Goal: Transaction & Acquisition: Purchase product/service

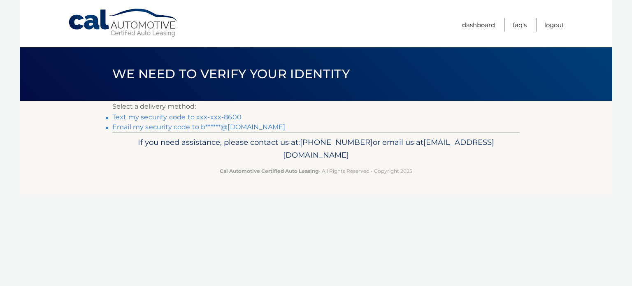
click at [202, 116] on link "Text my security code to xxx-xxx-8600" at bounding box center [176, 117] width 129 height 8
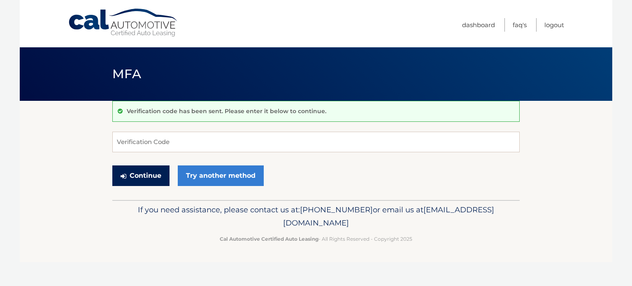
click at [154, 181] on button "Continue" at bounding box center [140, 175] width 57 height 21
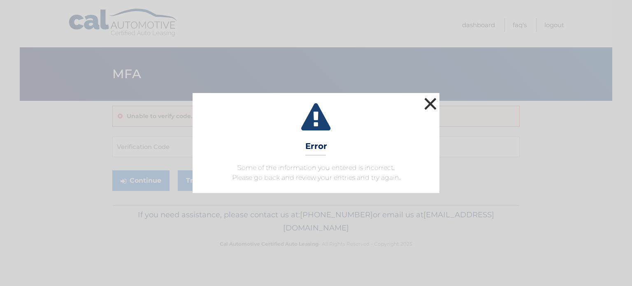
click at [425, 106] on button "×" at bounding box center [430, 103] width 16 height 16
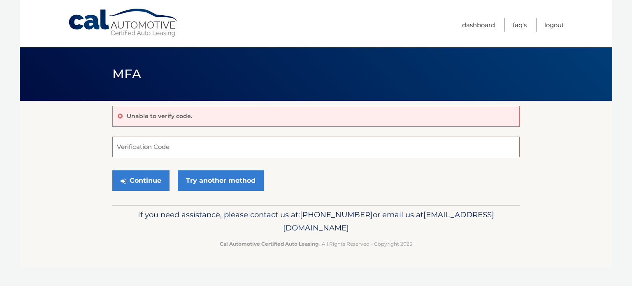
click at [200, 144] on input "Verification Code" at bounding box center [315, 147] width 407 height 21
type input "369991"
click at [112, 170] on button "Continue" at bounding box center [140, 180] width 57 height 21
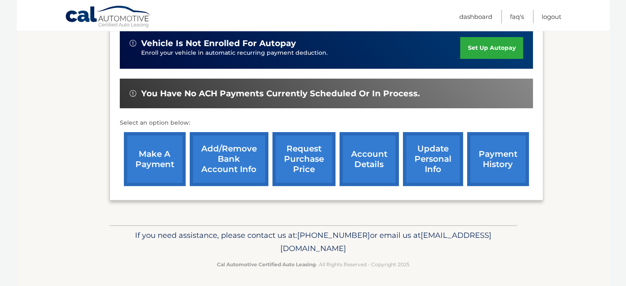
scroll to position [212, 0]
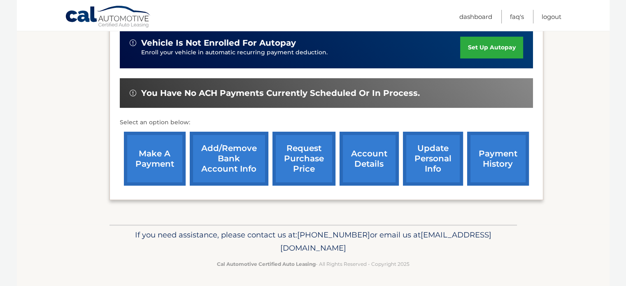
click at [157, 158] on link "make a payment" at bounding box center [155, 159] width 62 height 54
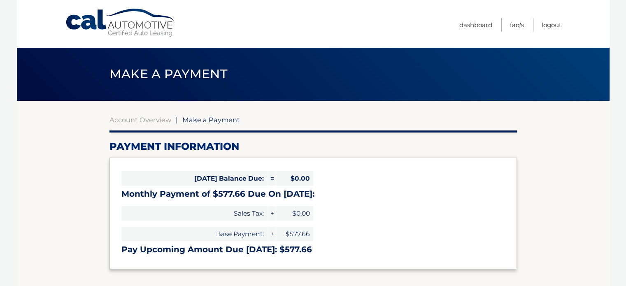
select select "OWQ0ODVlNGQtZWRmNi00ZGJjLWIxZjctNWM4MDgzYmNjNmFh"
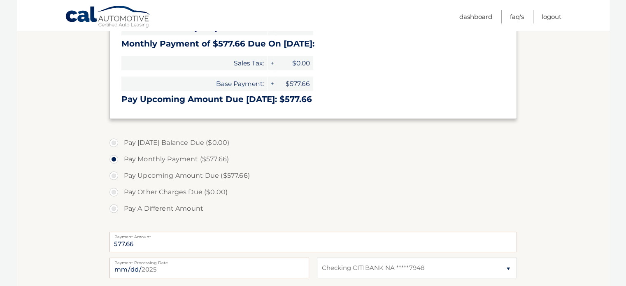
scroll to position [165, 0]
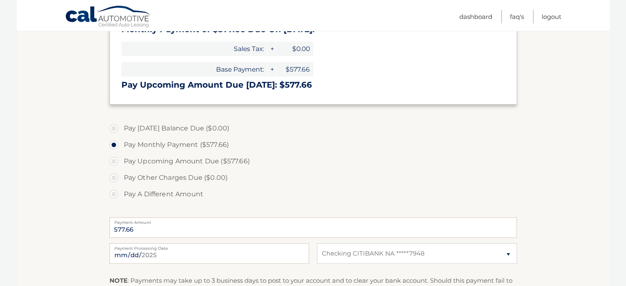
click at [114, 163] on label "Pay Upcoming Amount Due ($577.66)" at bounding box center [312, 161] width 407 height 16
click at [114, 163] on input "Pay Upcoming Amount Due ($577.66)" at bounding box center [117, 159] width 8 height 13
radio input "true"
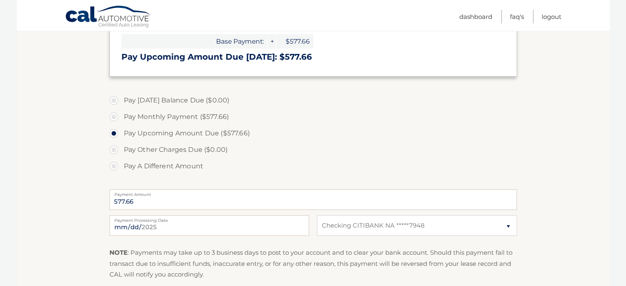
scroll to position [247, 0]
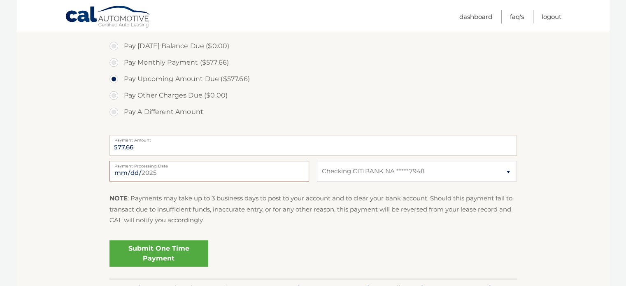
click at [165, 177] on input "2025-10-01" at bounding box center [209, 171] width 200 height 21
type input "2025-10-04"
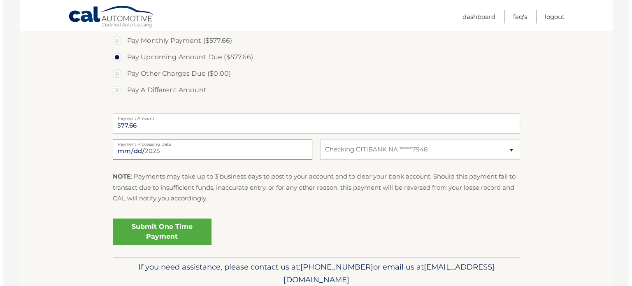
scroll to position [288, 0]
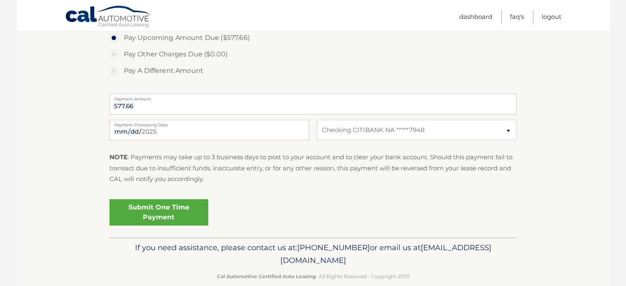
click at [158, 215] on link "Submit One Time Payment" at bounding box center [158, 212] width 99 height 26
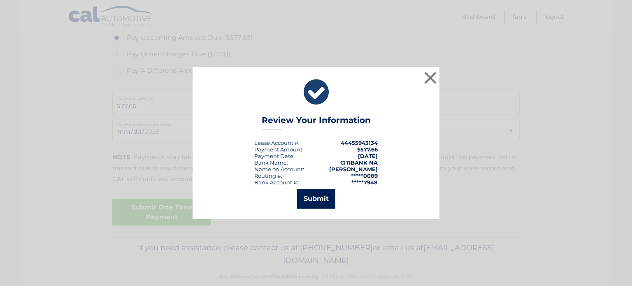
click at [309, 196] on button "Submit" at bounding box center [316, 199] width 38 height 20
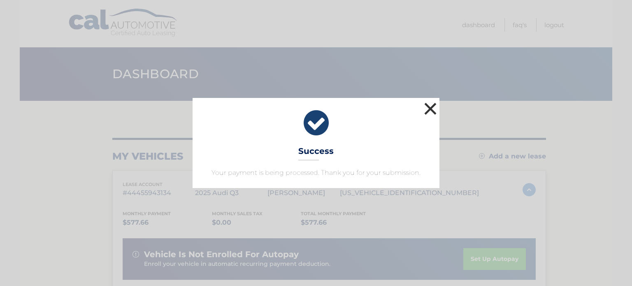
click at [428, 109] on button "×" at bounding box center [430, 108] width 16 height 16
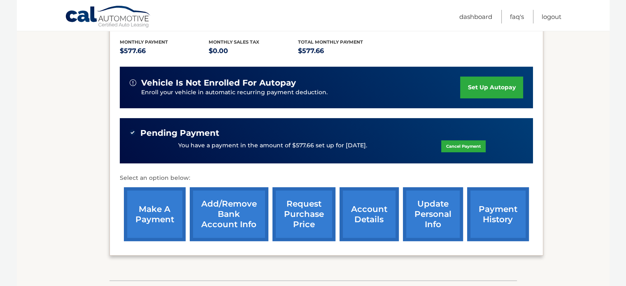
scroll to position [227, 0]
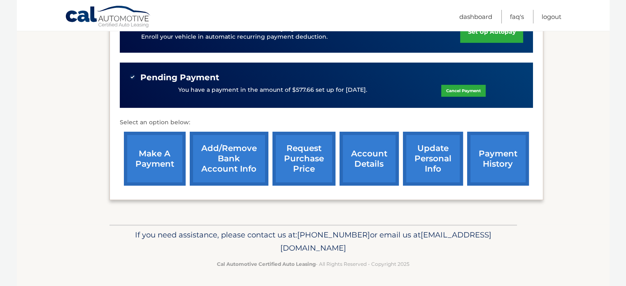
click at [363, 161] on link "account details" at bounding box center [368, 159] width 59 height 54
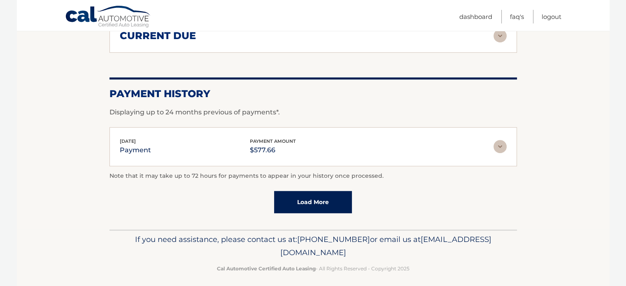
scroll to position [625, 0]
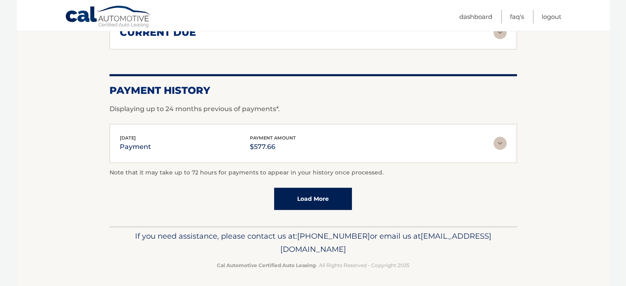
click at [307, 204] on link "Load More" at bounding box center [313, 199] width 78 height 22
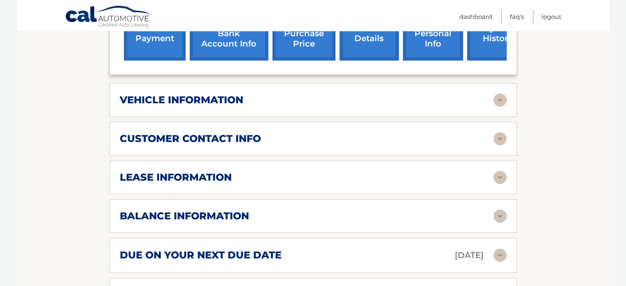
click at [314, 137] on div "customer contact info" at bounding box center [307, 138] width 374 height 12
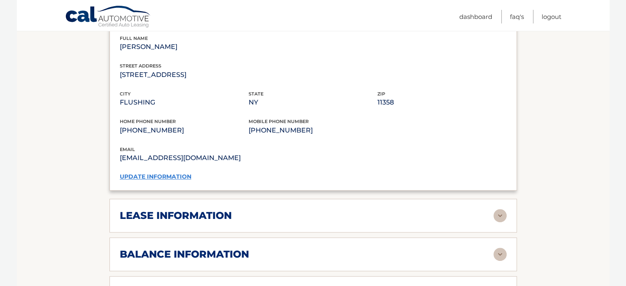
scroll to position [569, 0]
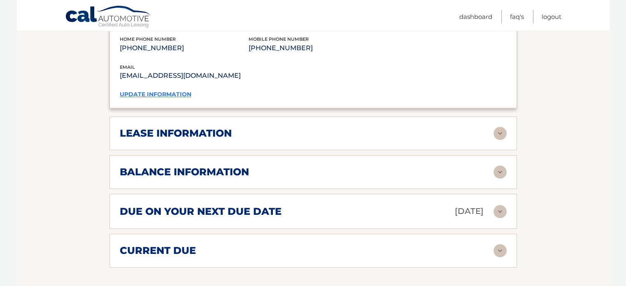
click at [314, 137] on div "lease information" at bounding box center [307, 133] width 374 height 12
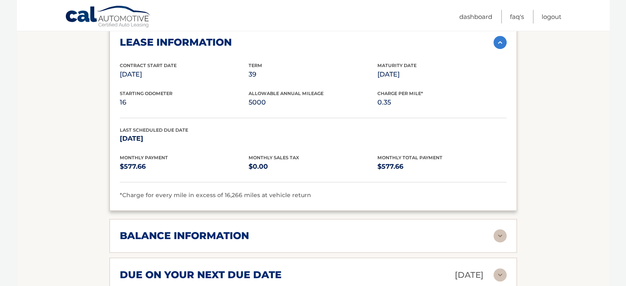
scroll to position [693, 0]
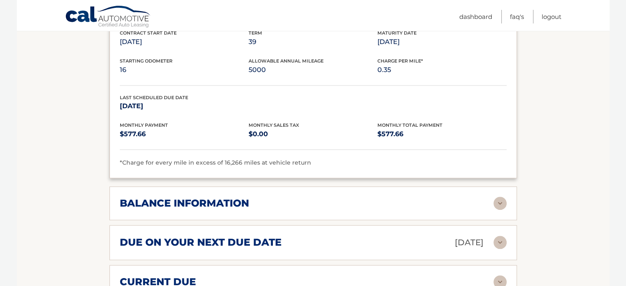
click at [302, 197] on div "balance information" at bounding box center [307, 203] width 374 height 12
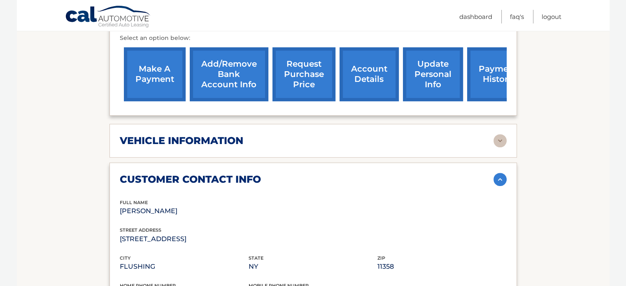
scroll to position [322, 0]
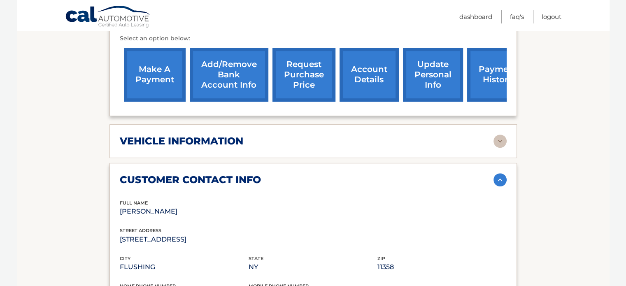
click at [492, 140] on div "vehicle information" at bounding box center [307, 141] width 374 height 12
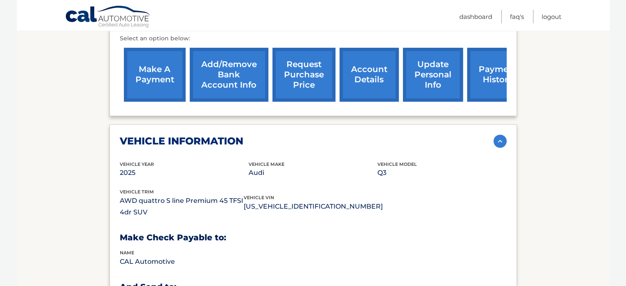
click at [494, 140] on img at bounding box center [499, 141] width 13 height 13
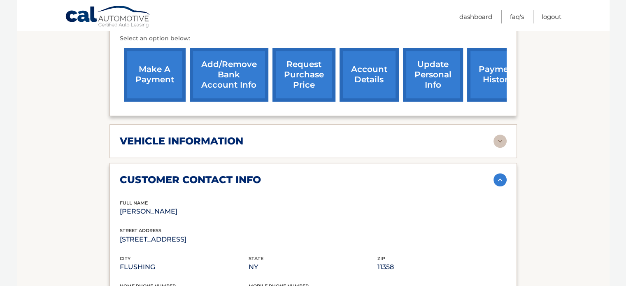
click at [499, 177] on img at bounding box center [499, 179] width 13 height 13
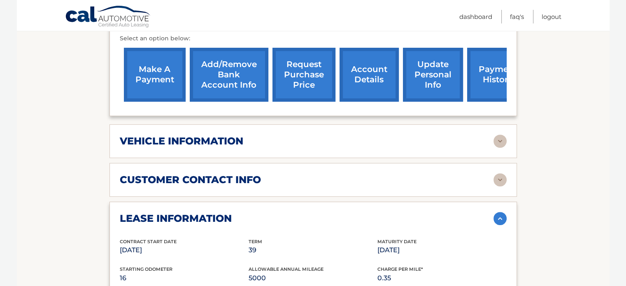
click at [501, 215] on img at bounding box center [499, 218] width 13 height 13
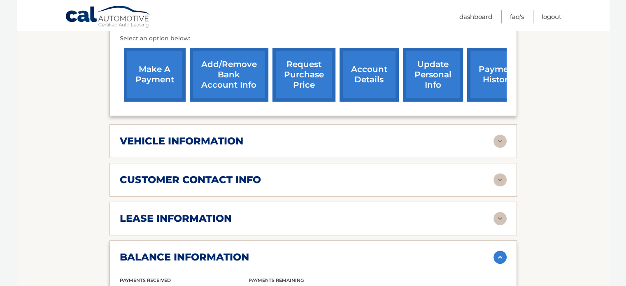
click at [361, 64] on link "account details" at bounding box center [368, 75] width 59 height 54
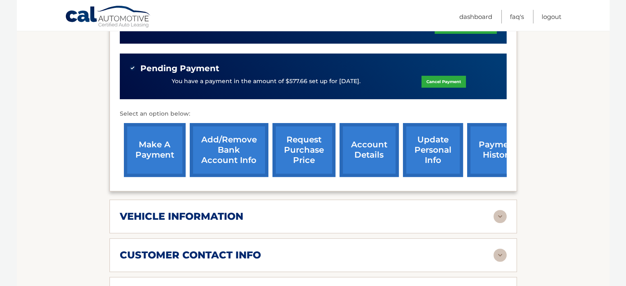
scroll to position [82, 0]
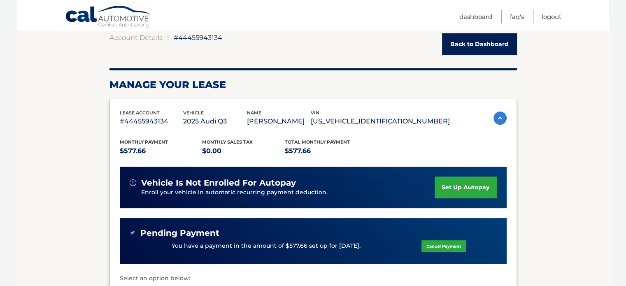
click at [492, 46] on link "Back to Dashboard" at bounding box center [479, 44] width 75 height 22
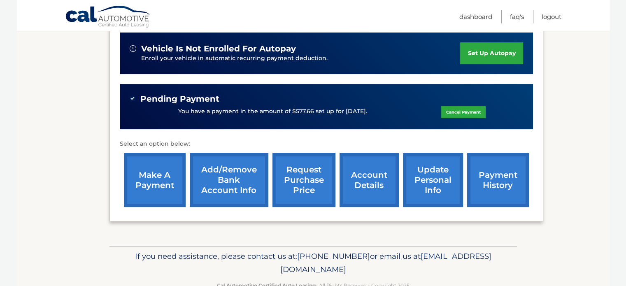
scroll to position [227, 0]
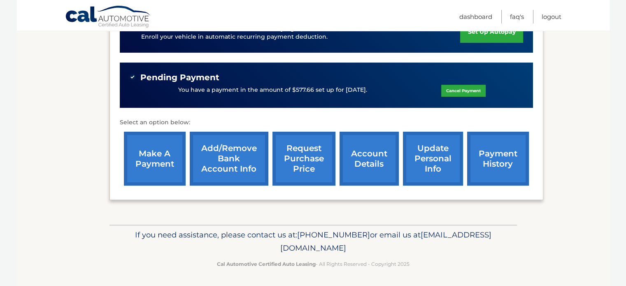
click at [430, 161] on link "update personal info" at bounding box center [433, 159] width 60 height 54
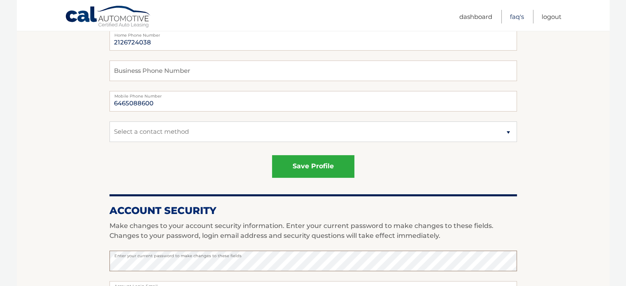
scroll to position [165, 0]
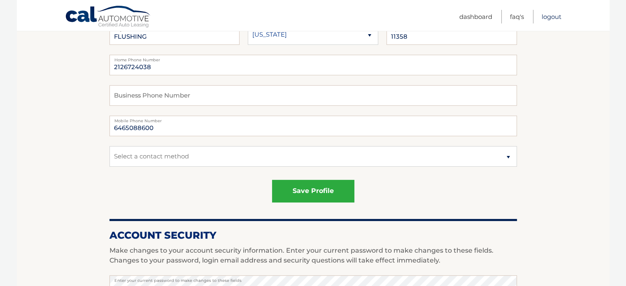
click at [544, 14] on link "Logout" at bounding box center [552, 17] width 20 height 14
